Goal: Transaction & Acquisition: Book appointment/travel/reservation

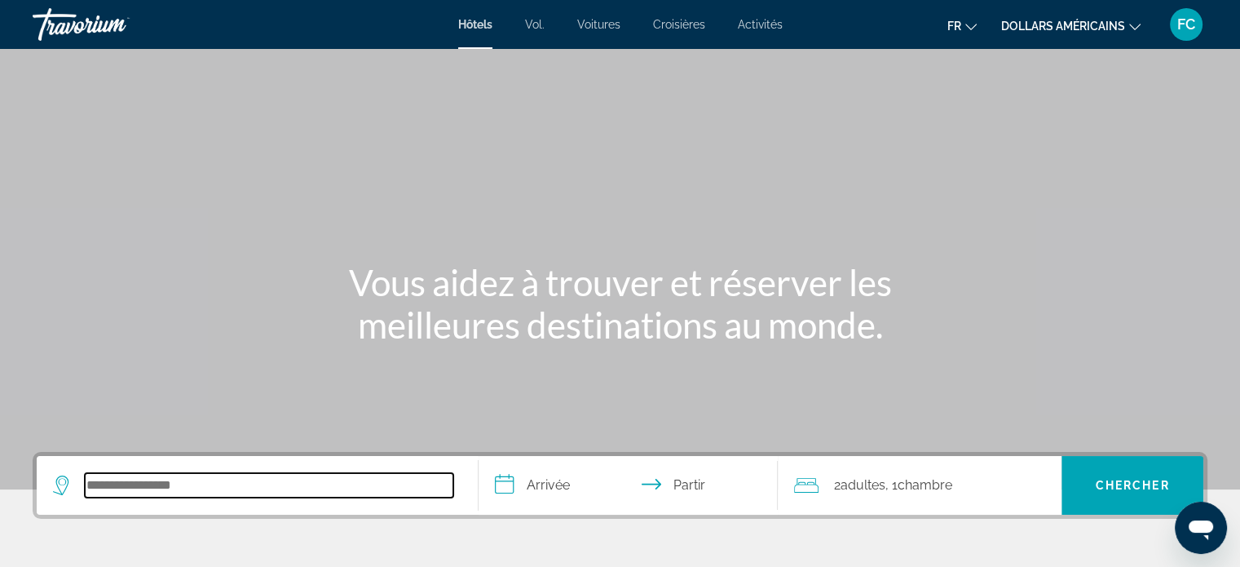
click at [312, 479] on input "Rechercher une destination hôtelière" at bounding box center [269, 485] width 369 height 24
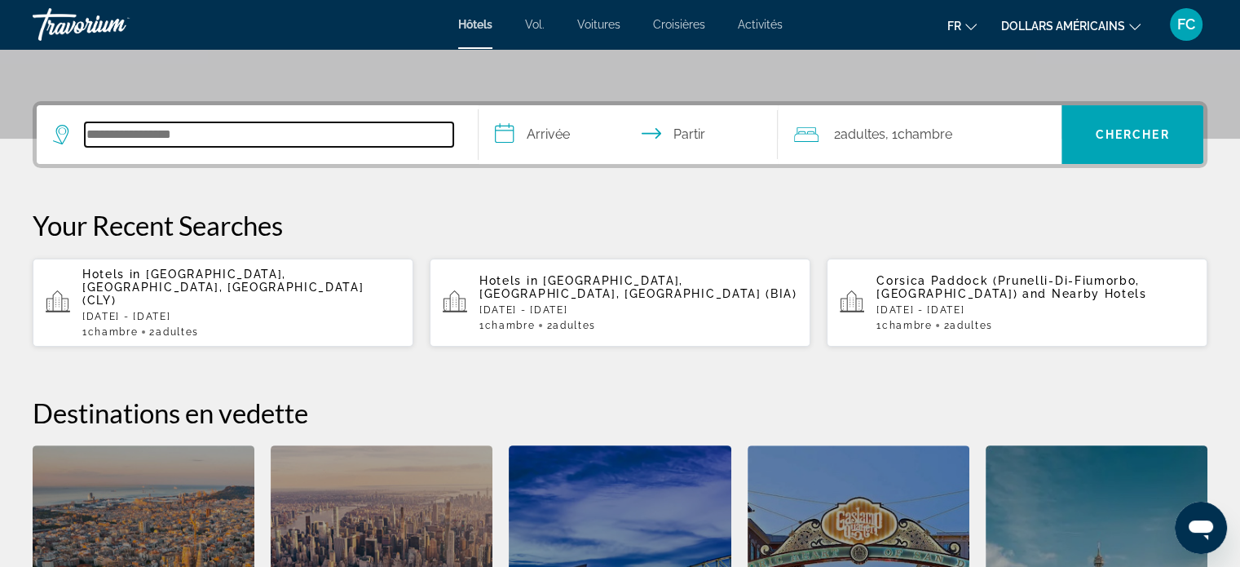
scroll to position [398, 0]
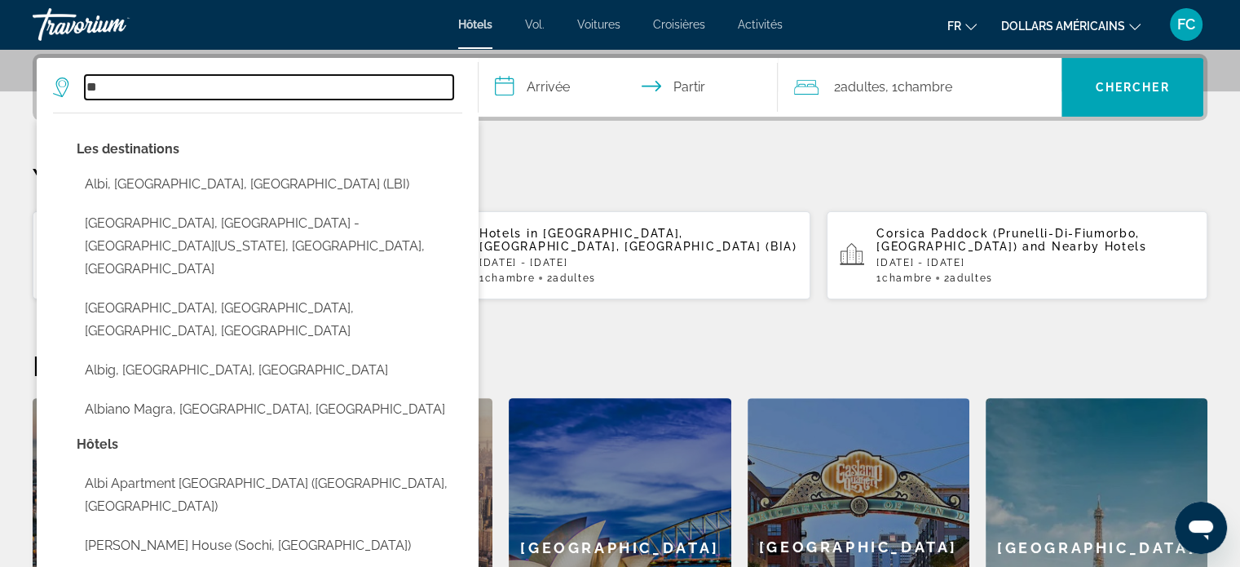
type input "*"
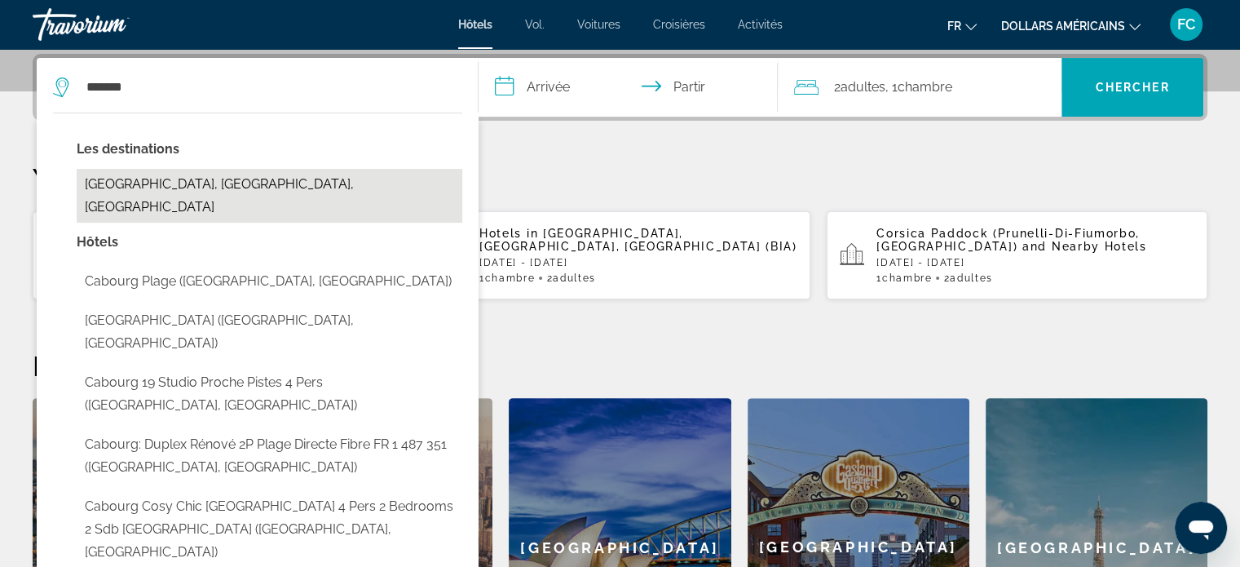
click at [130, 187] on button "[GEOGRAPHIC_DATA], [GEOGRAPHIC_DATA], [GEOGRAPHIC_DATA]" at bounding box center [270, 196] width 386 height 54
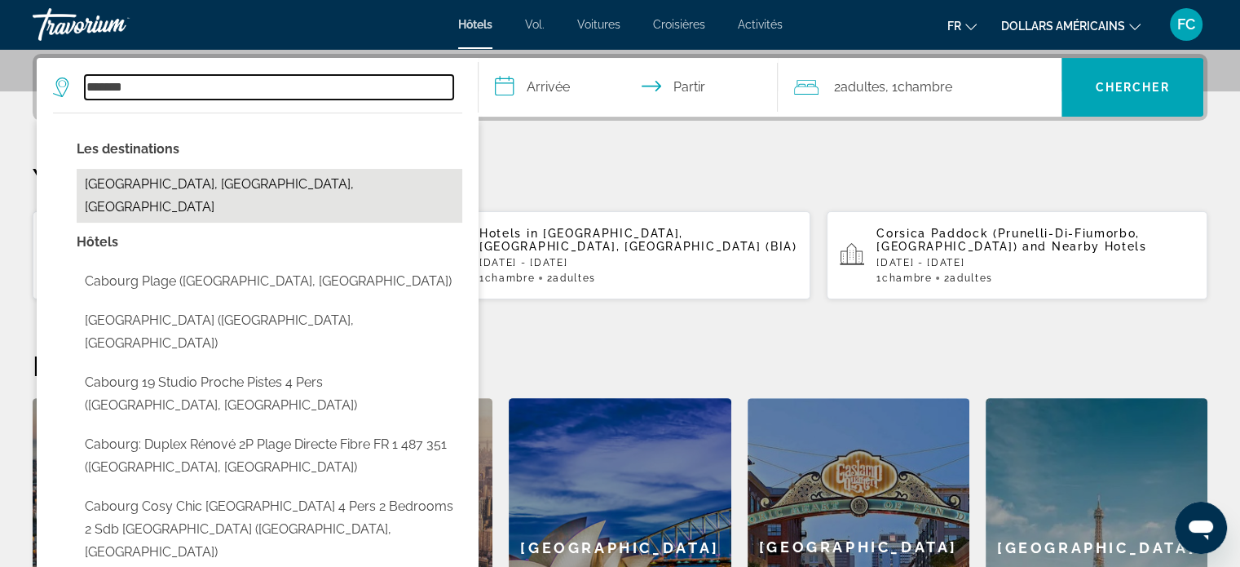
type input "**********"
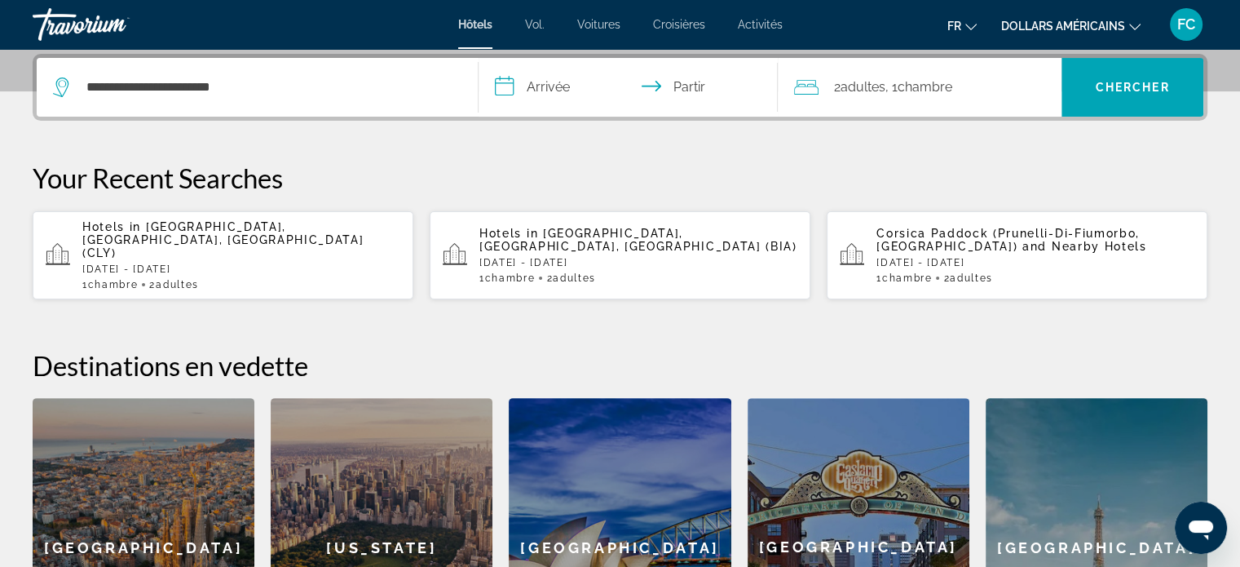
click at [500, 84] on input "**********" at bounding box center [632, 90] width 307 height 64
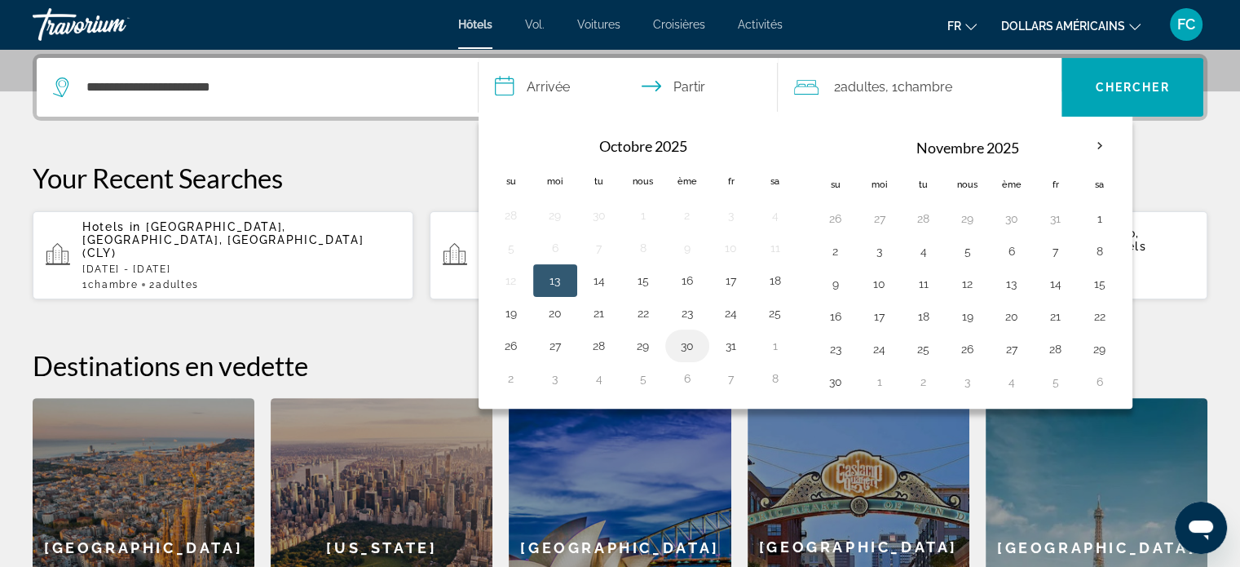
click at [682, 342] on button "30" at bounding box center [687, 345] width 26 height 23
click at [727, 340] on button "31" at bounding box center [731, 345] width 26 height 23
type input "**********"
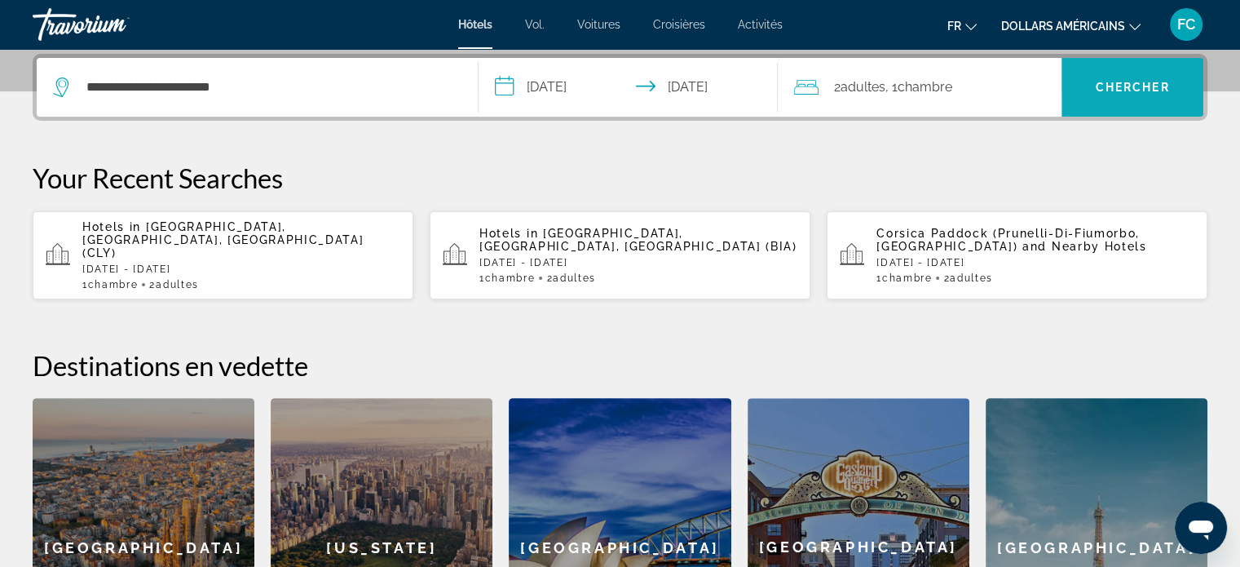
click at [1129, 87] on font "Chercher" at bounding box center [1133, 87] width 74 height 13
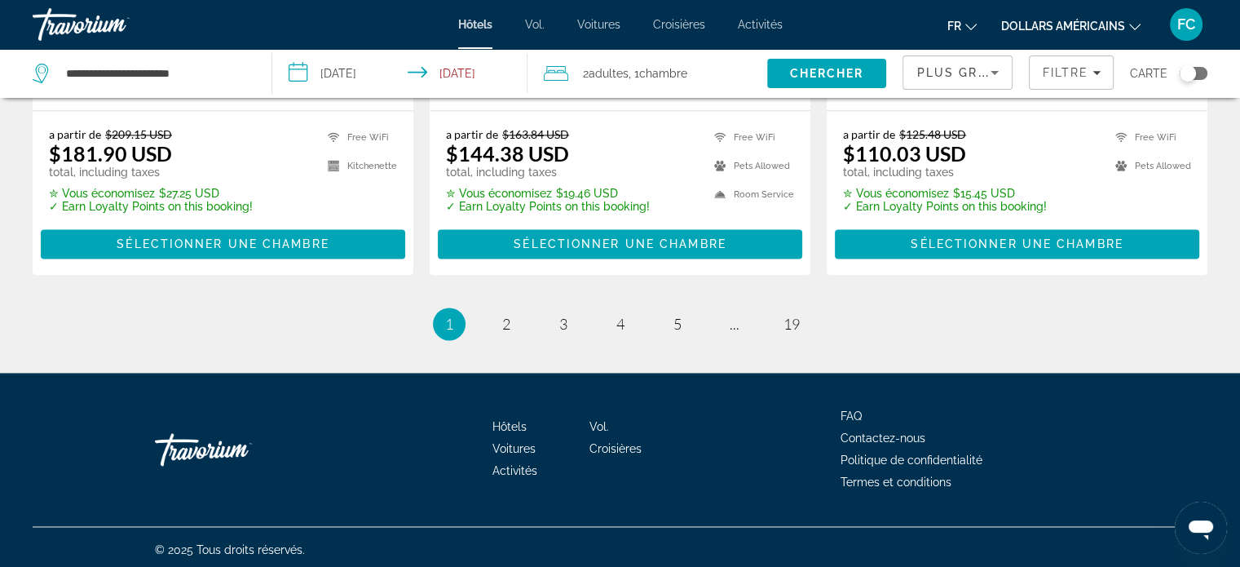
scroll to position [2356, 0]
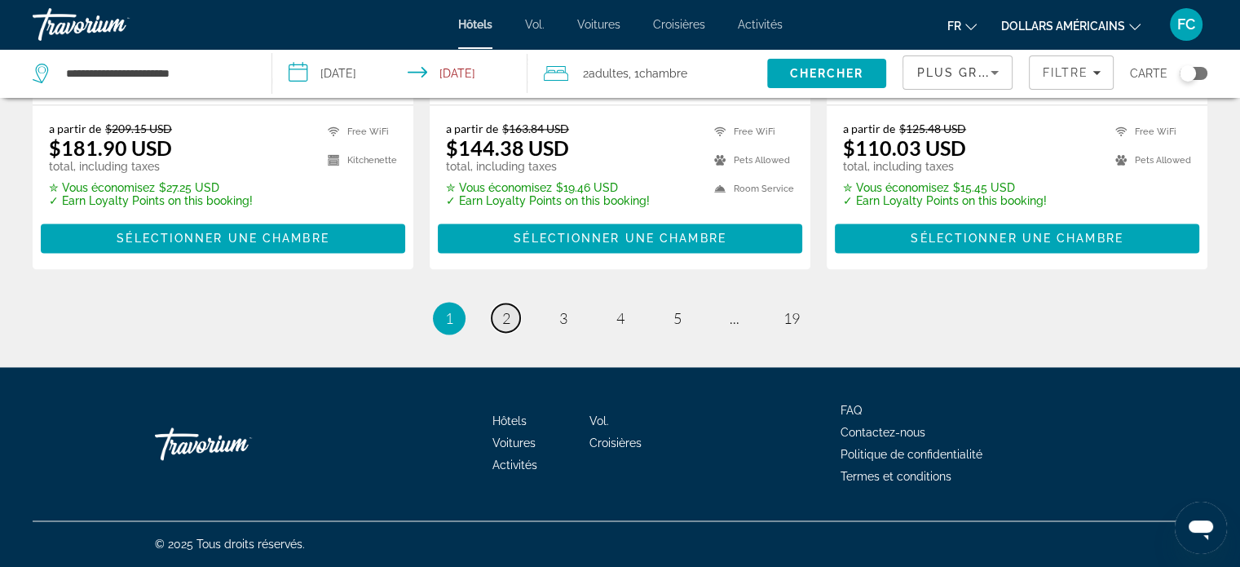
click at [510, 319] on link "page 2" at bounding box center [506, 317] width 29 height 29
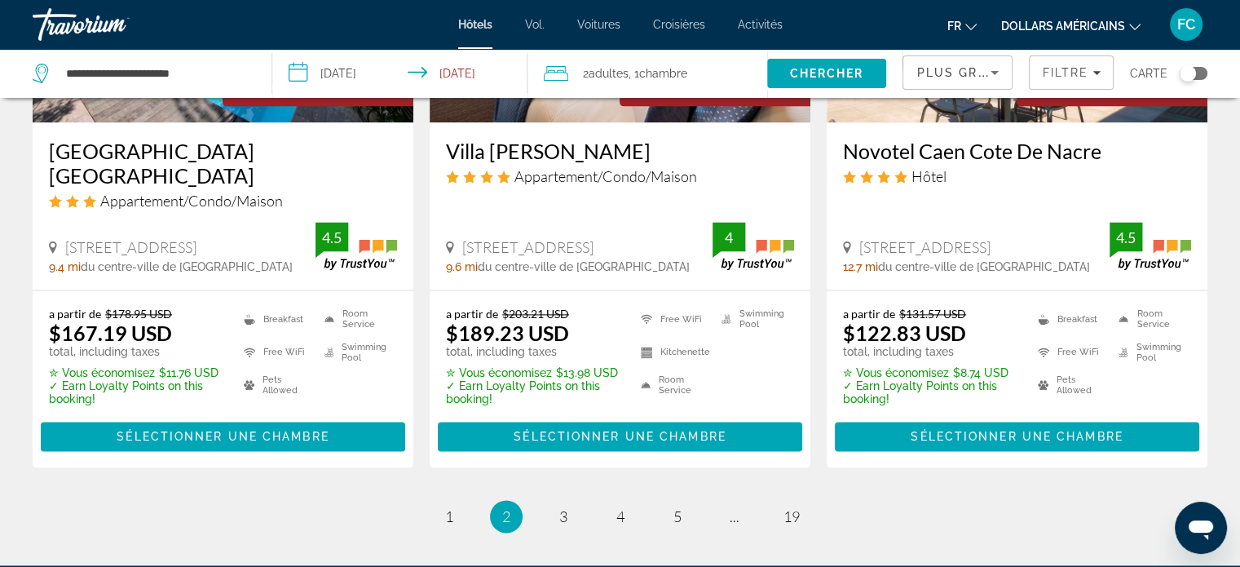
scroll to position [2303, 0]
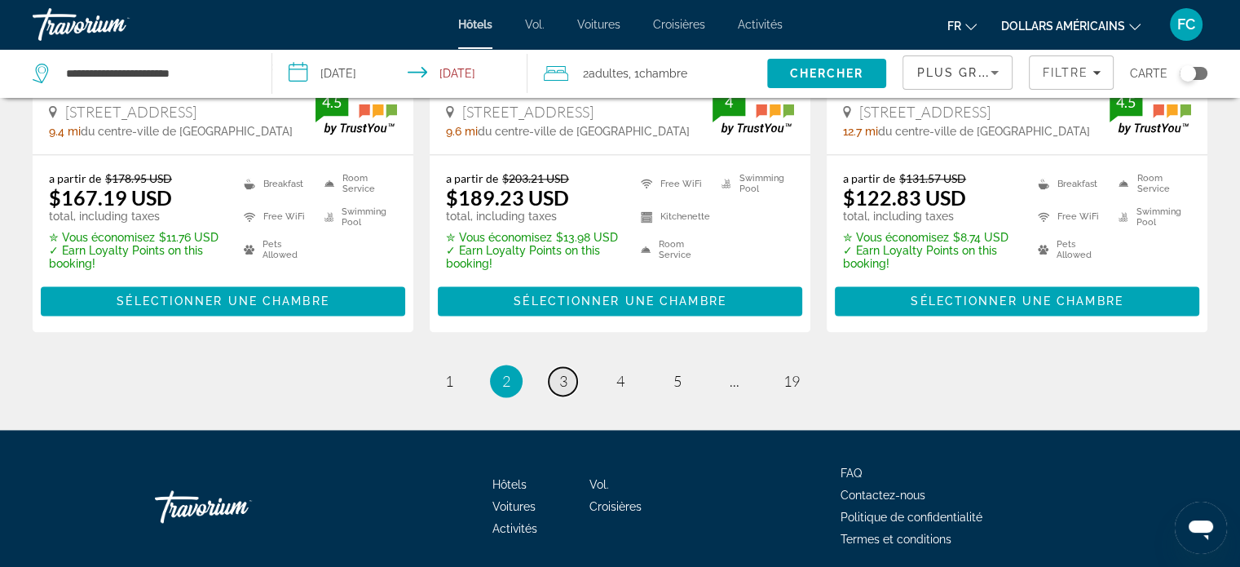
click at [568, 367] on link "page 3" at bounding box center [563, 381] width 29 height 29
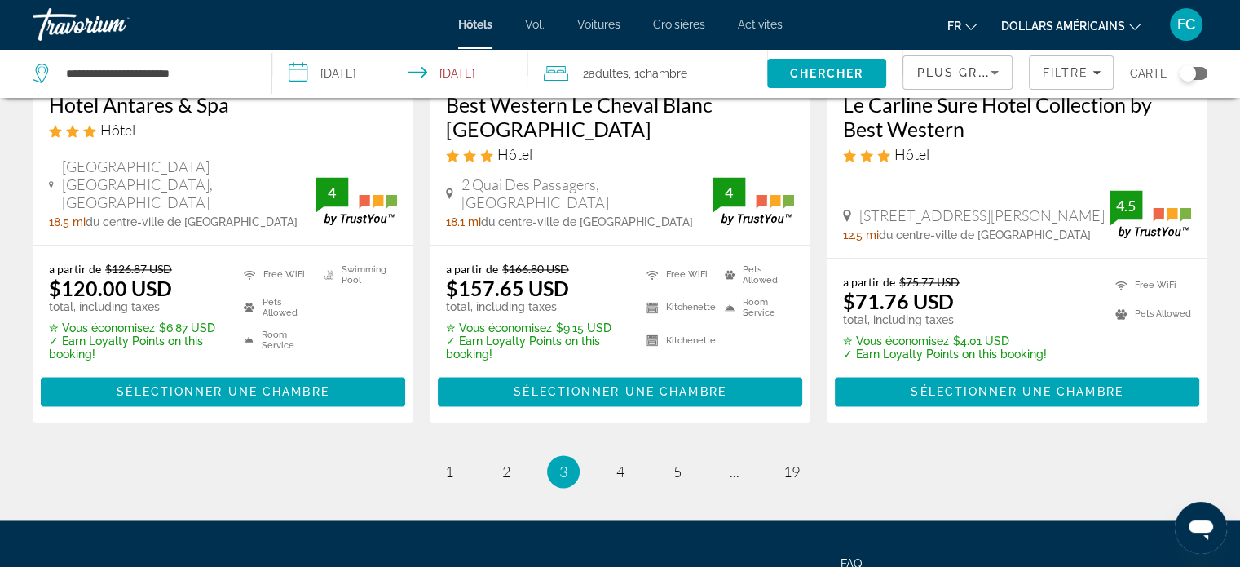
scroll to position [2365, 0]
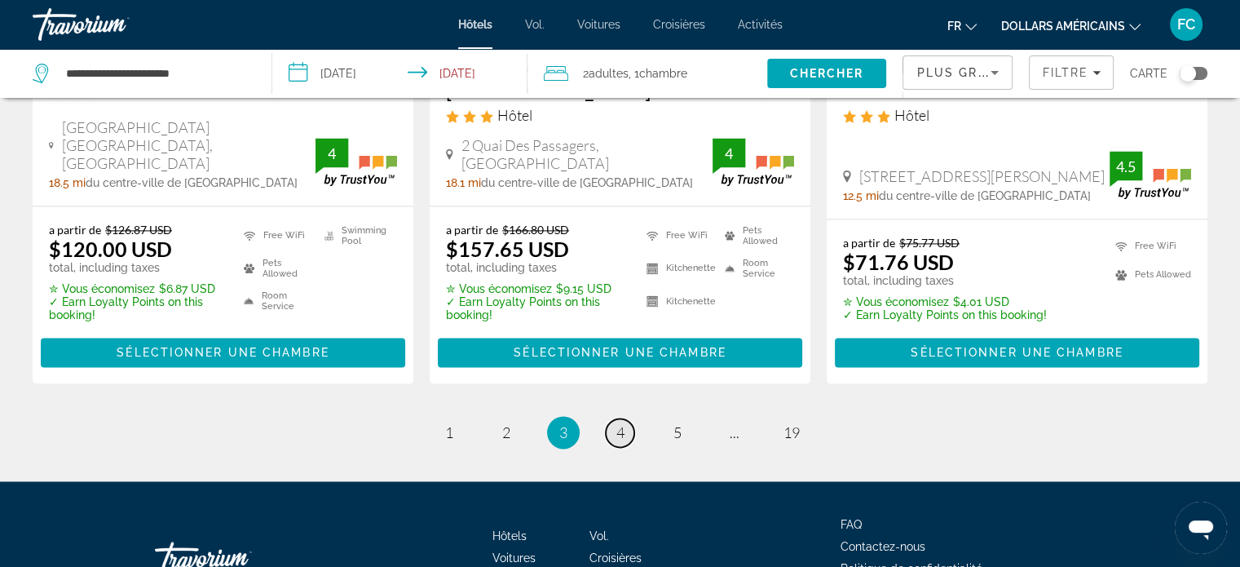
click at [620, 423] on span "4" at bounding box center [620, 432] width 8 height 18
